Goal: Task Accomplishment & Management: Manage account settings

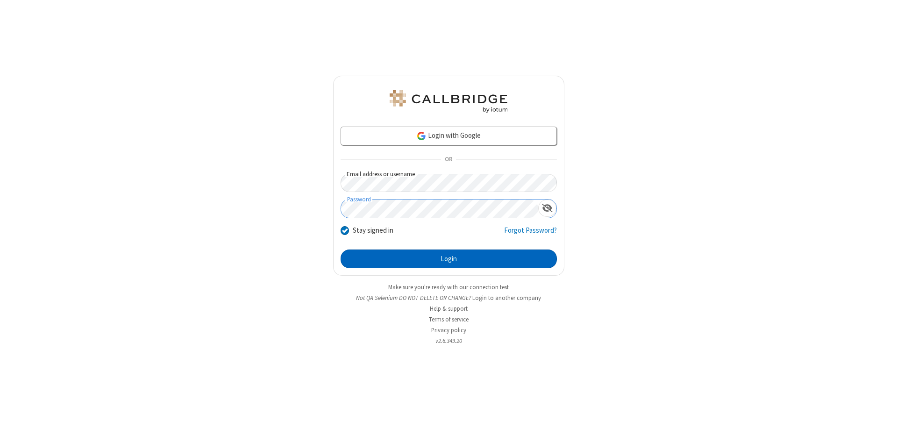
click at [449, 259] on button "Login" at bounding box center [449, 259] width 216 height 19
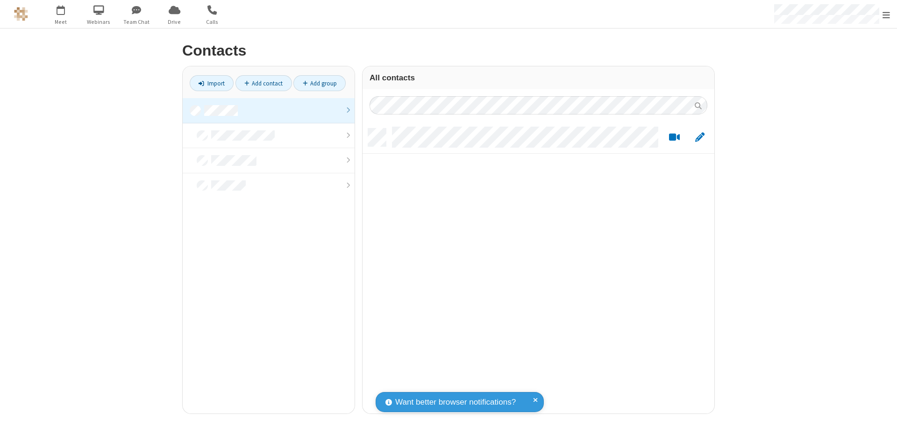
click at [269, 110] on link at bounding box center [269, 110] width 172 height 25
click at [264, 83] on link "Add contact" at bounding box center [264, 83] width 57 height 16
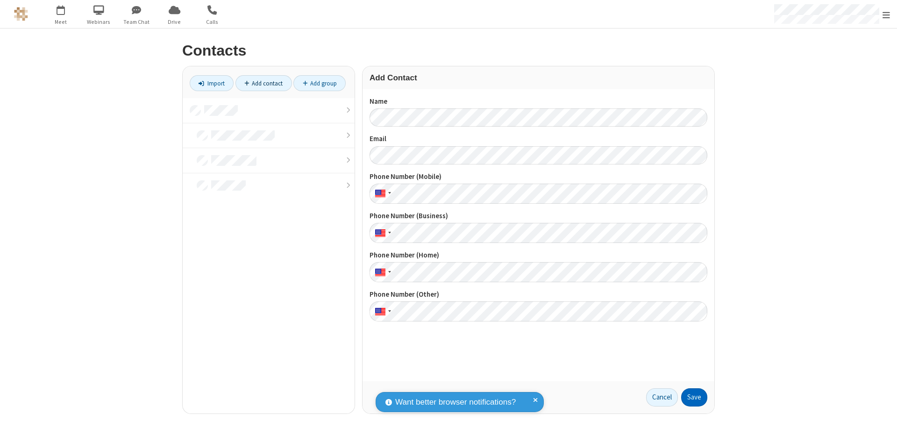
click at [694, 397] on button "Save" at bounding box center [694, 397] width 26 height 19
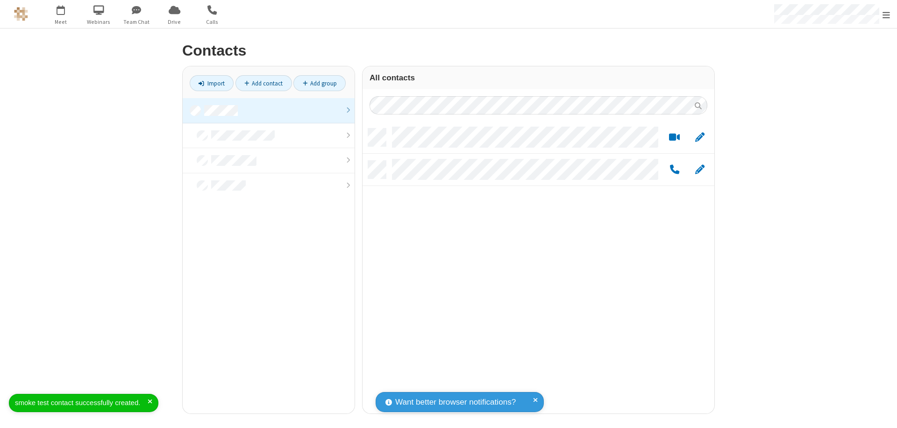
scroll to position [285, 345]
click at [264, 83] on link "Add contact" at bounding box center [264, 83] width 57 height 16
